Goal: Task Accomplishment & Management: Manage account settings

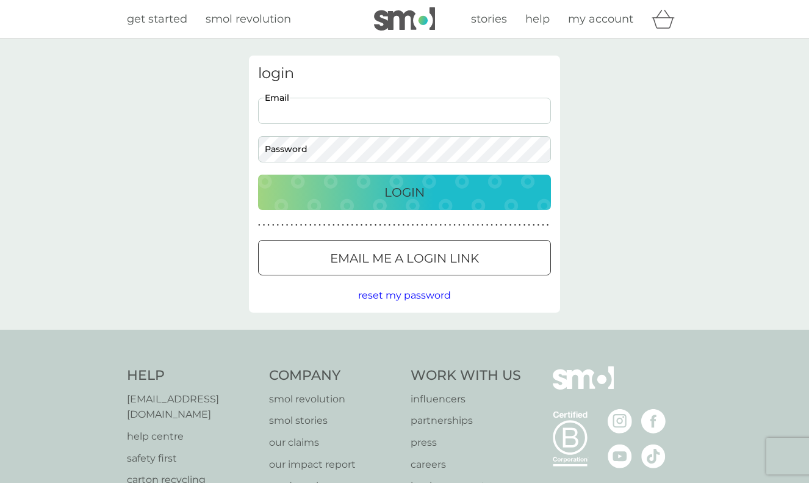
type input "[PERSON_NAME][EMAIL_ADDRESS][PERSON_NAME][DOMAIN_NAME]"
click at [405, 192] on button "Login" at bounding box center [404, 192] width 293 height 35
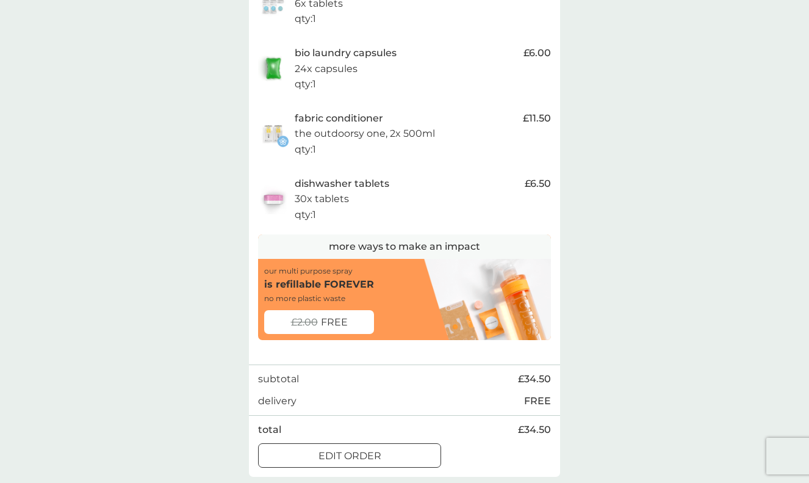
scroll to position [314, 0]
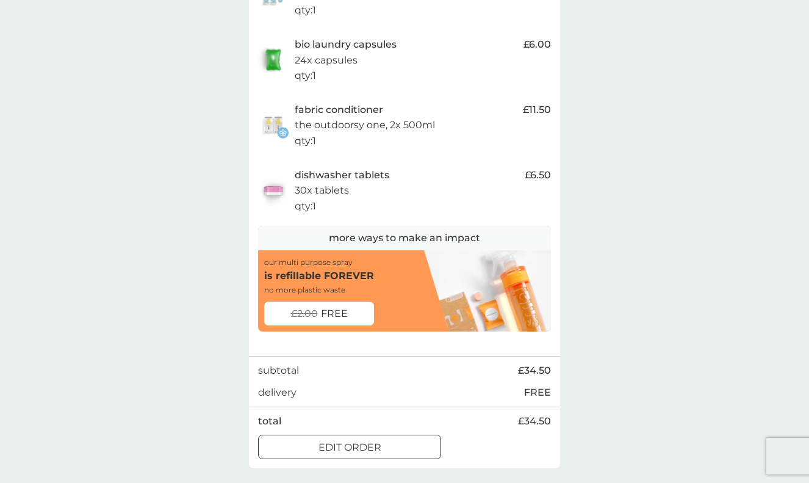
click at [375, 439] on p "edit order" at bounding box center [350, 447] width 63 height 16
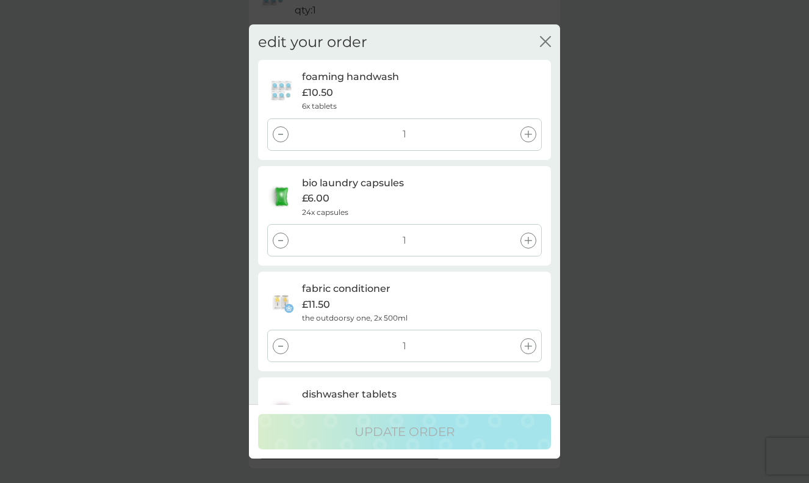
click at [278, 135] on div at bounding box center [281, 134] width 16 height 16
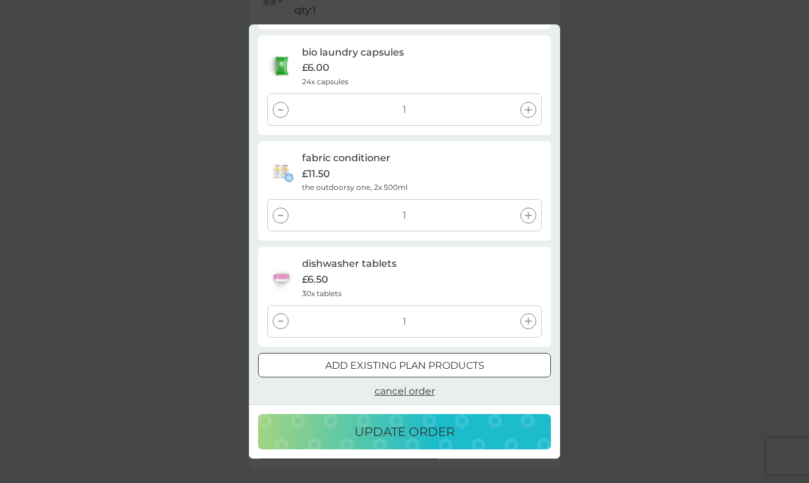
scroll to position [130, 0]
click at [384, 428] on p "update order" at bounding box center [405, 432] width 100 height 20
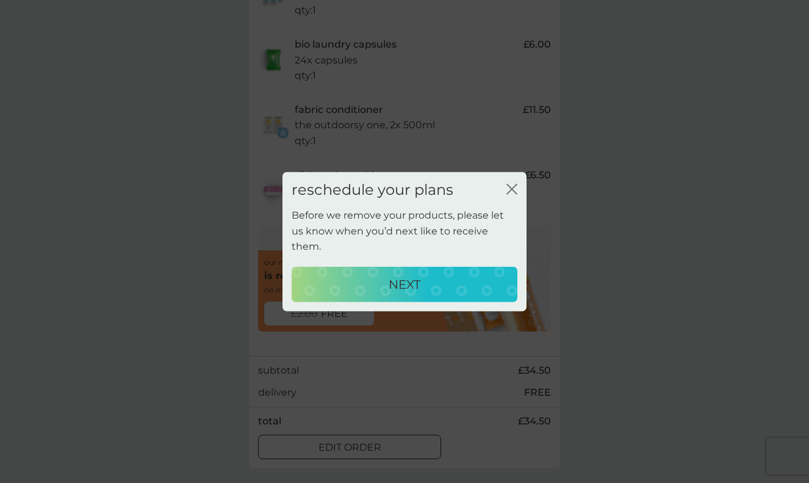
click at [442, 282] on div "NEXT" at bounding box center [404, 285] width 201 height 20
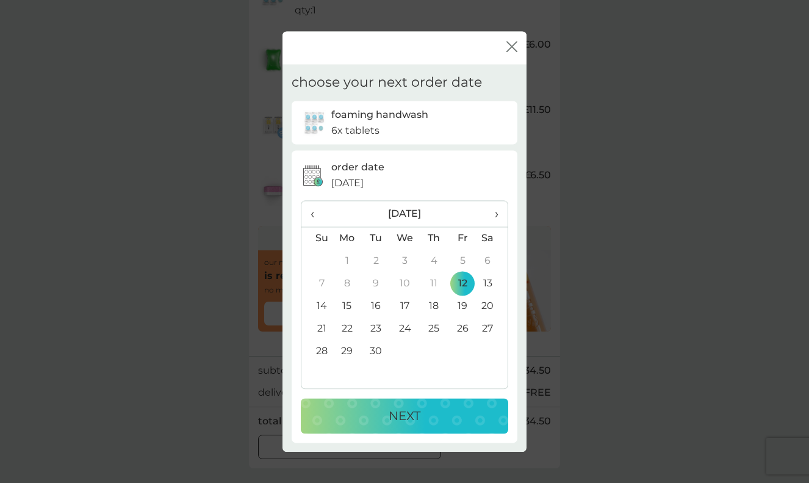
click at [498, 212] on span "›" at bounding box center [492, 214] width 12 height 26
click at [434, 281] on td "9" at bounding box center [434, 283] width 29 height 23
click at [394, 410] on p "NEXT" at bounding box center [405, 416] width 32 height 20
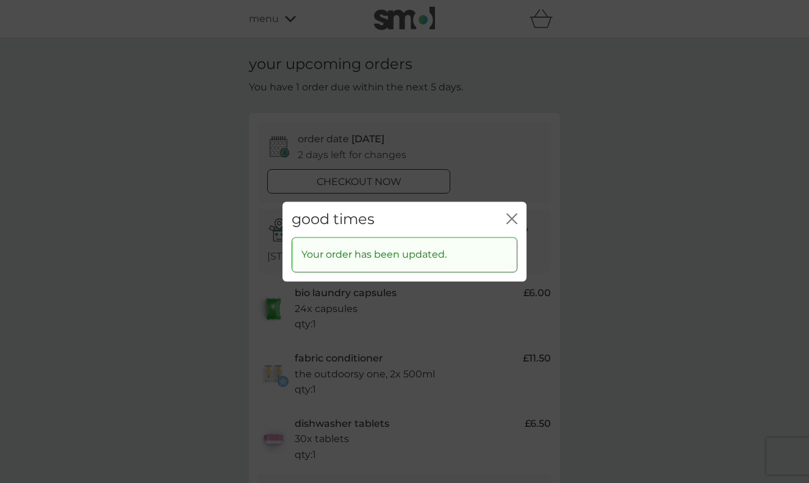
click at [510, 217] on icon "close" at bounding box center [509, 219] width 5 height 10
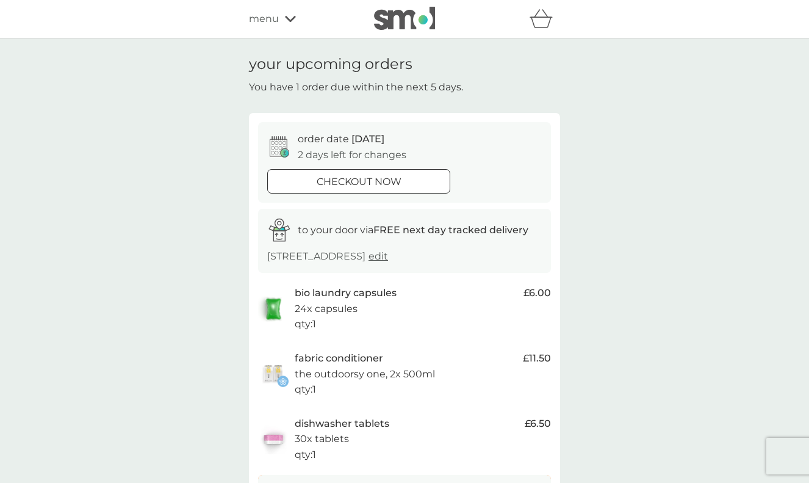
click at [265, 20] on span "menu" at bounding box center [264, 19] width 30 height 16
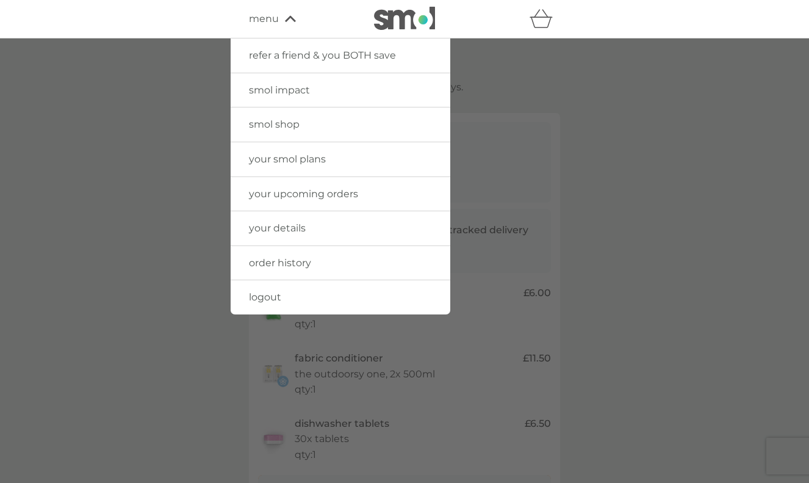
click at [281, 156] on span "your smol plans" at bounding box center [287, 159] width 77 height 12
